Goal: Navigation & Orientation: Go to known website

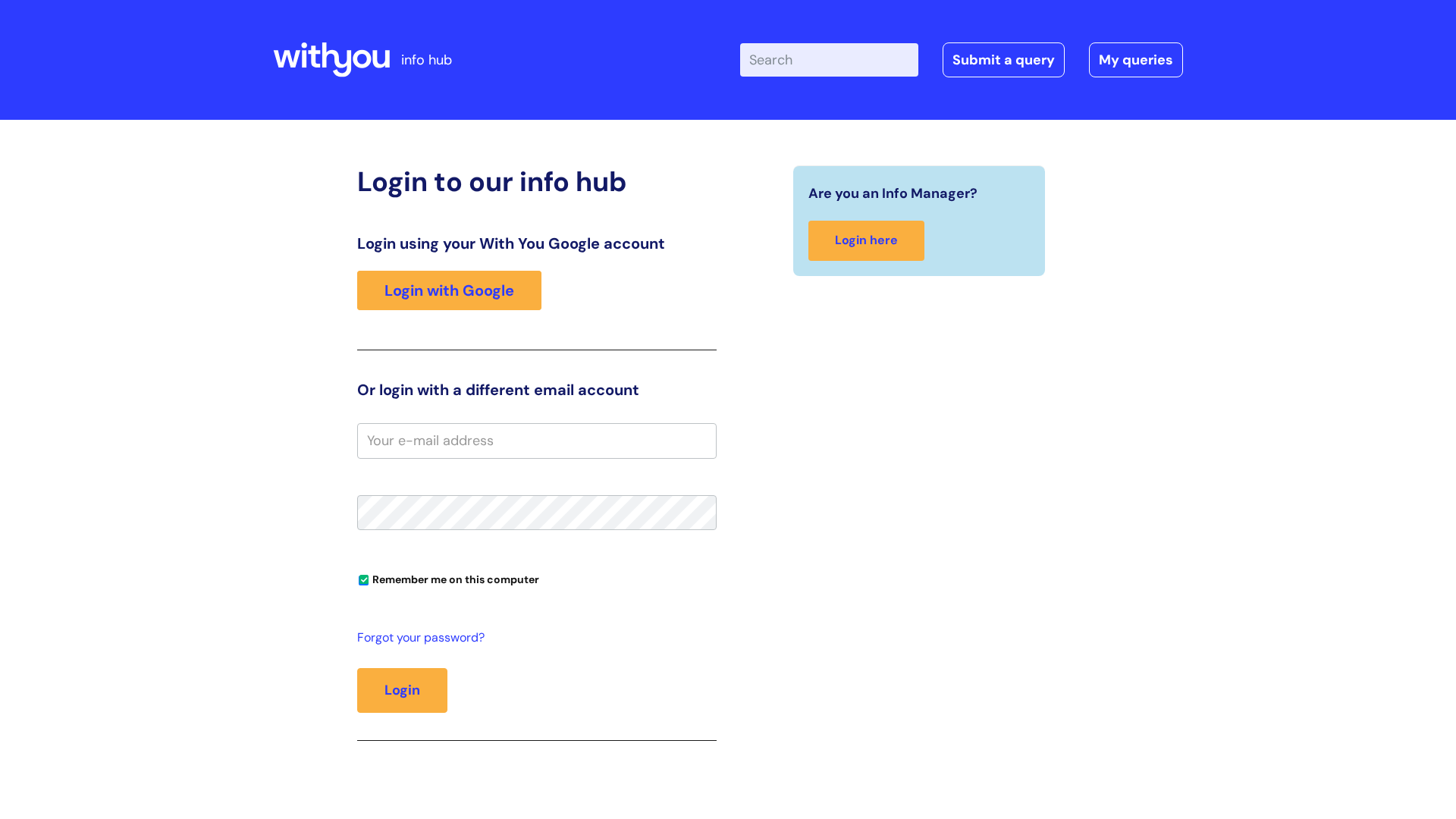
click at [1427, 27] on header "info hub Enter your search term here... Search Submit a query My queries Welcom…" at bounding box center [728, 59] width 1456 height 119
click at [56, 0] on header "info hub Enter your search term here... Search Submit a query My queries Welcom…" at bounding box center [728, 59] width 1456 height 119
click at [40, 5] on header "info hub Enter your search term here... Search Submit a query My queries Welcom…" at bounding box center [728, 59] width 1456 height 119
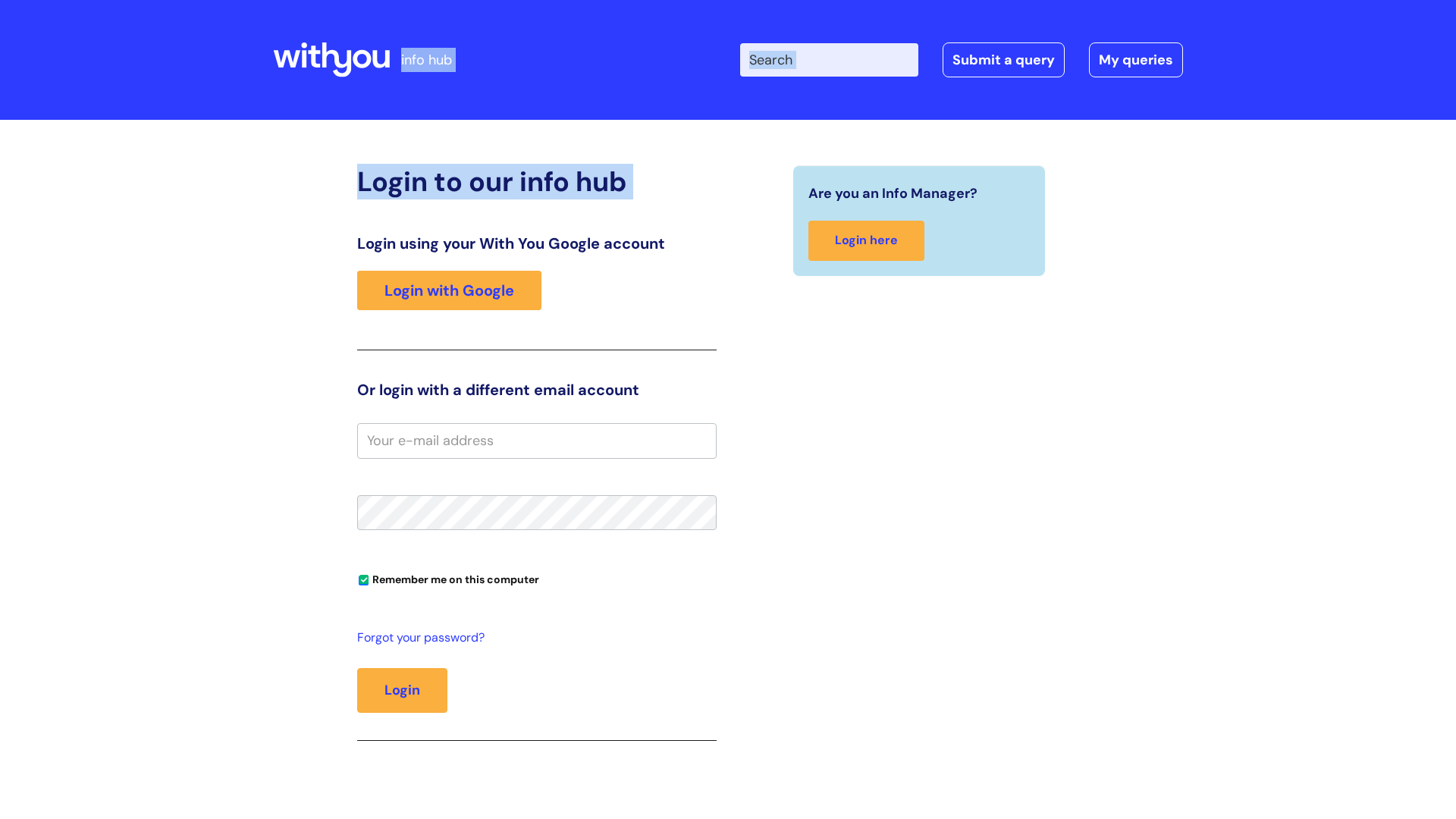
drag, startPoint x: 2, startPoint y: 311, endPoint x: 0, endPoint y: 798, distance: 487.0
click at [0, 582] on div "info hub Enter your search term here... Search Submit a query My queries Welcom…" at bounding box center [728, 409] width 1456 height 819
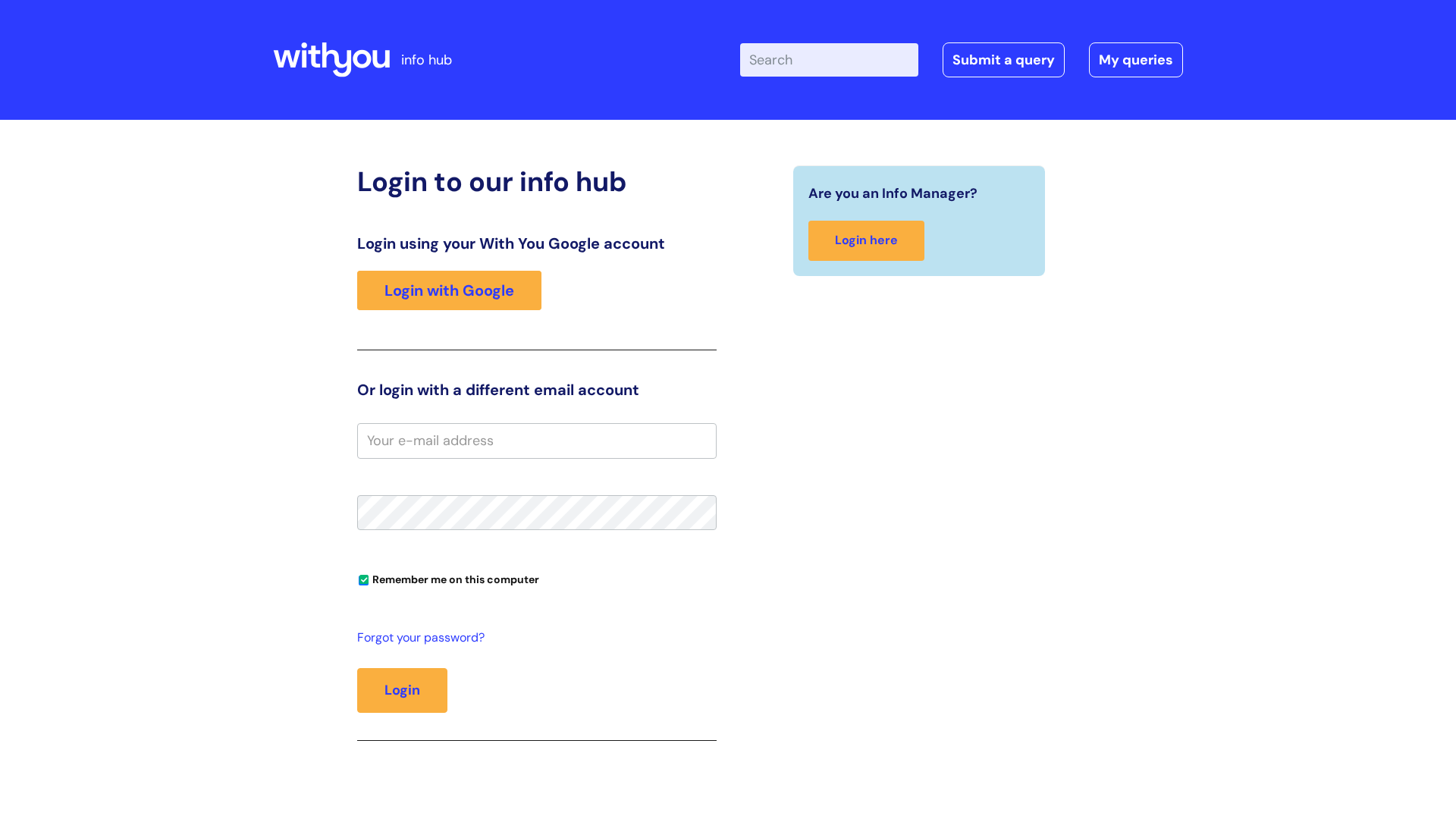
drag, startPoint x: 21, startPoint y: 814, endPoint x: 24, endPoint y: 797, distance: 17.3
click at [26, 690] on div "Login to our info hub Login using your With You Google account Login with Googl…" at bounding box center [728, 480] width 1456 height 722
drag, startPoint x: 24, startPoint y: 796, endPoint x: 397, endPoint y: 770, distance: 373.9
click at [82, 690] on div "Login to our info hub Login using your With You Google account Login with Googl…" at bounding box center [728, 480] width 1456 height 722
drag, startPoint x: 397, startPoint y: 770, endPoint x: 1104, endPoint y: 672, distance: 713.8
